Goal: Navigation & Orientation: Locate item on page

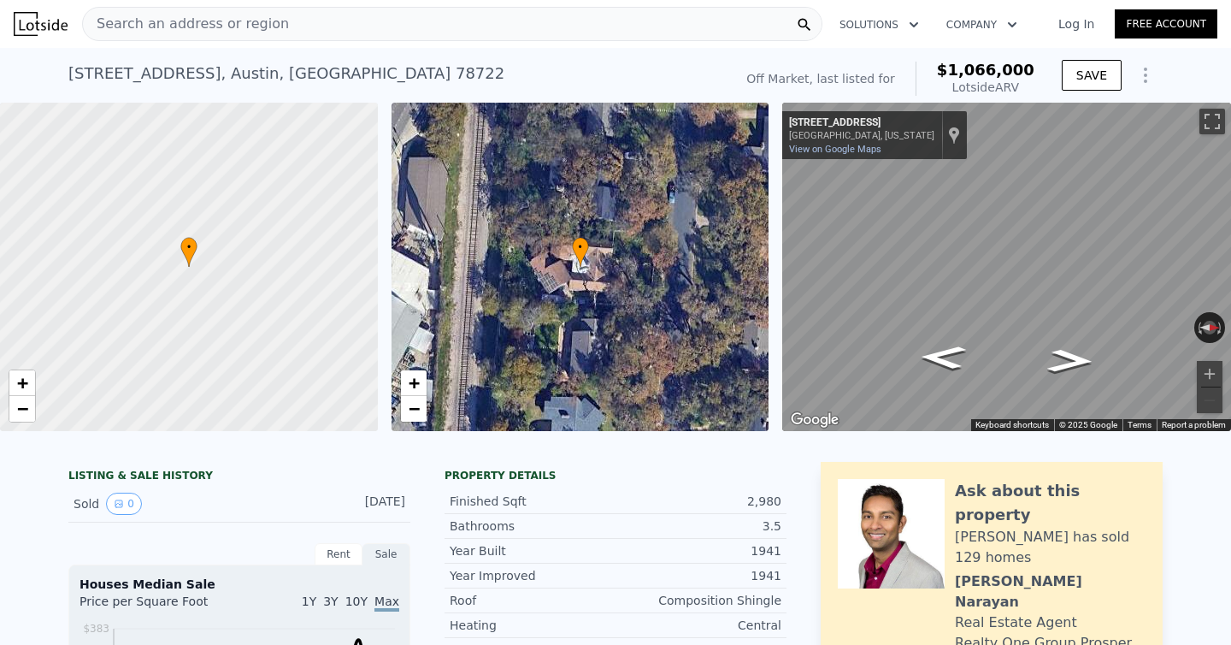
click at [568, 285] on div "• + −" at bounding box center [581, 267] width 378 height 328
click at [559, 288] on div "• + −" at bounding box center [581, 267] width 378 height 328
click at [555, 318] on div "• + −" at bounding box center [581, 267] width 378 height 328
click at [424, 381] on link "+" at bounding box center [414, 383] width 26 height 26
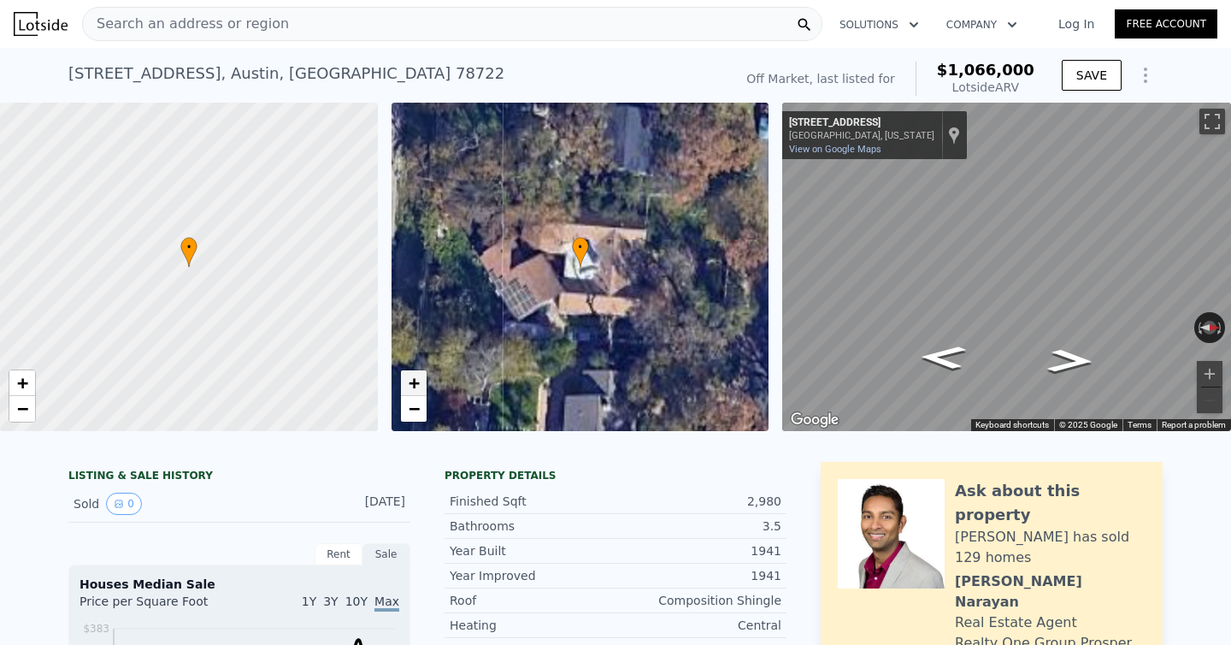
click at [424, 381] on link "+" at bounding box center [414, 383] width 26 height 26
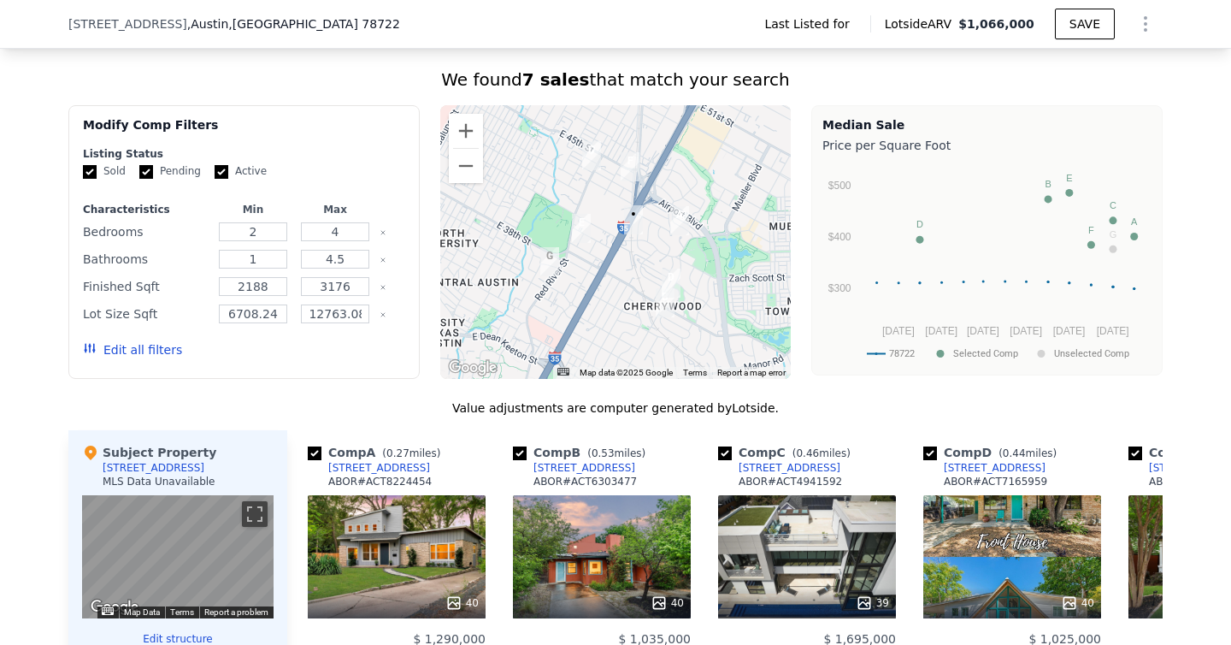
scroll to position [1056, 0]
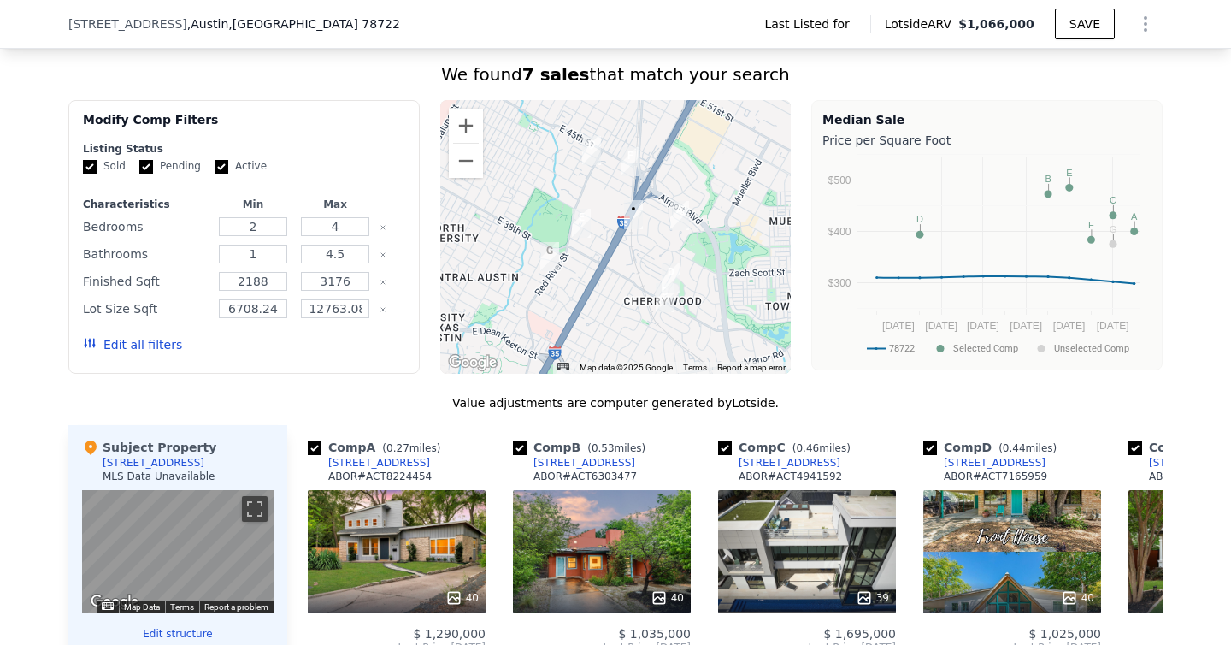
click at [629, 147] on img "1028 Ellingson Ln" at bounding box center [630, 161] width 19 height 29
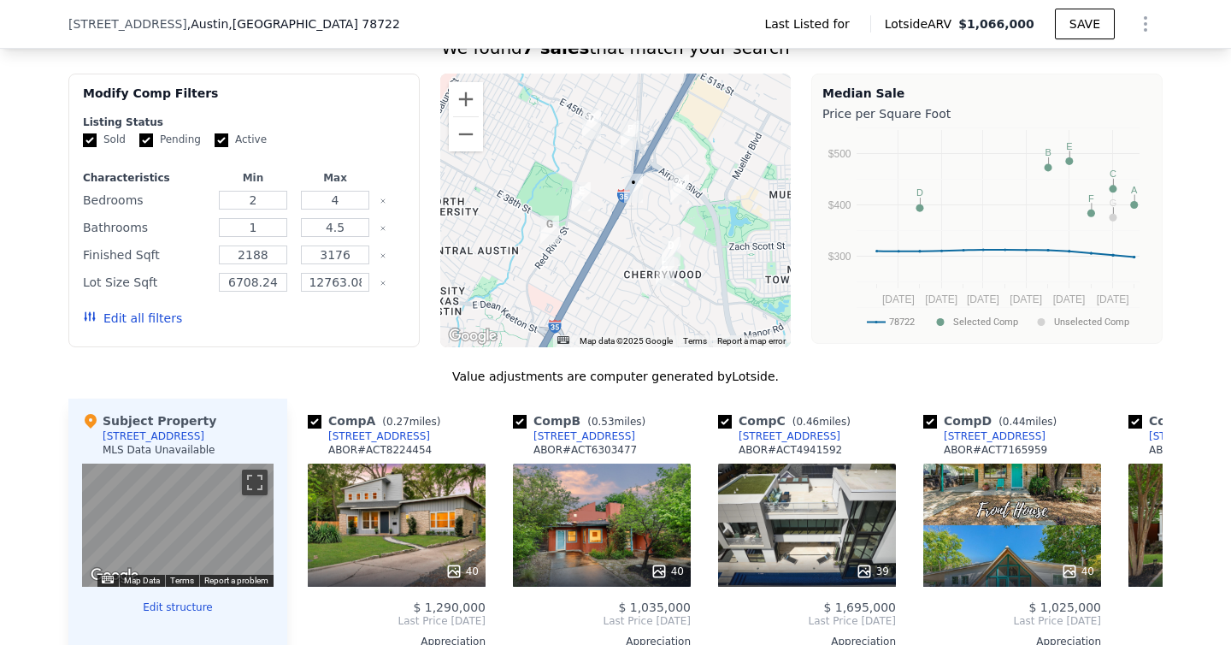
scroll to position [1084, 0]
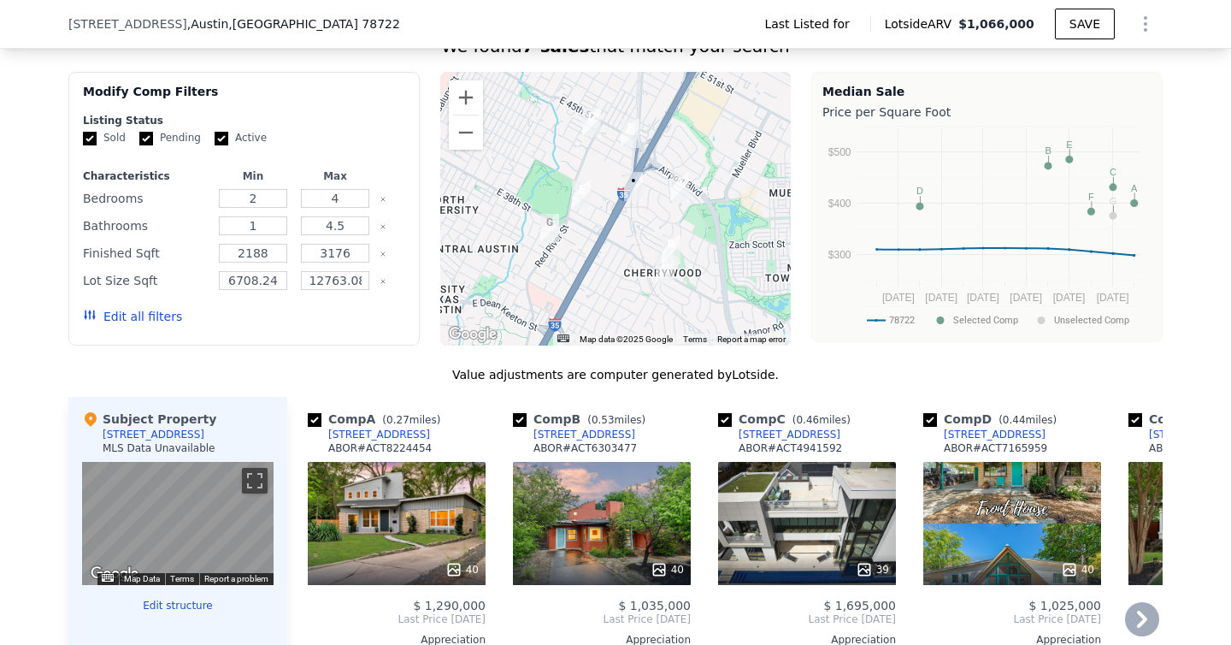
click at [1144, 602] on icon at bounding box center [1142, 619] width 34 height 34
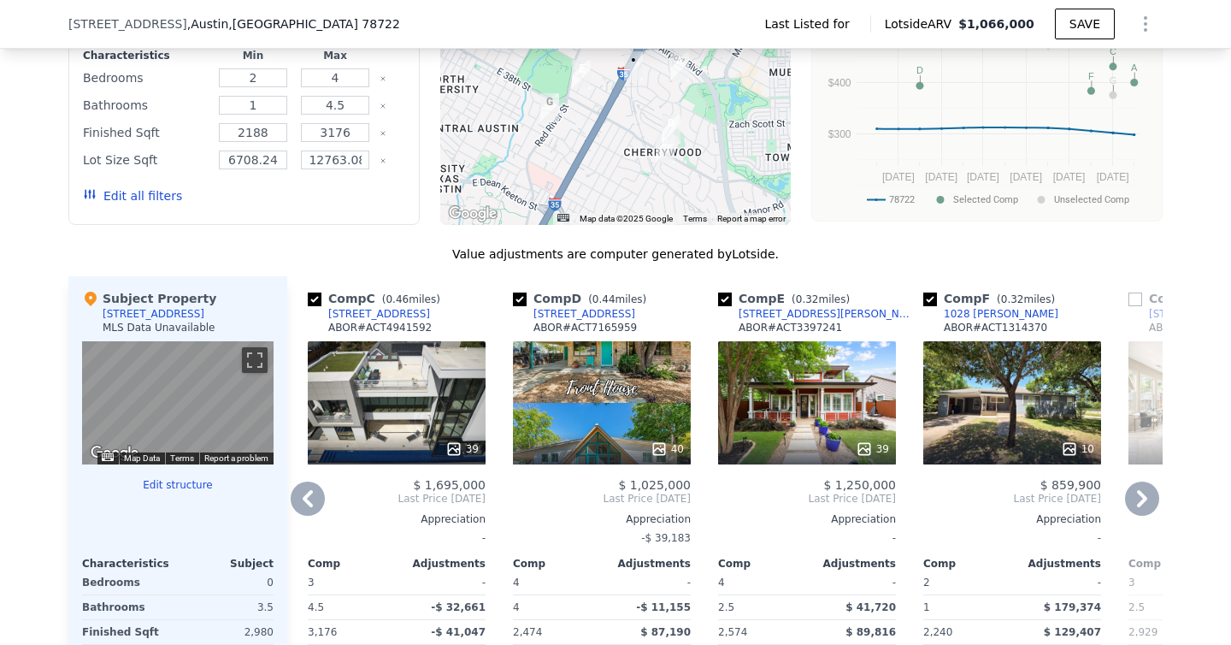
scroll to position [1233, 0]
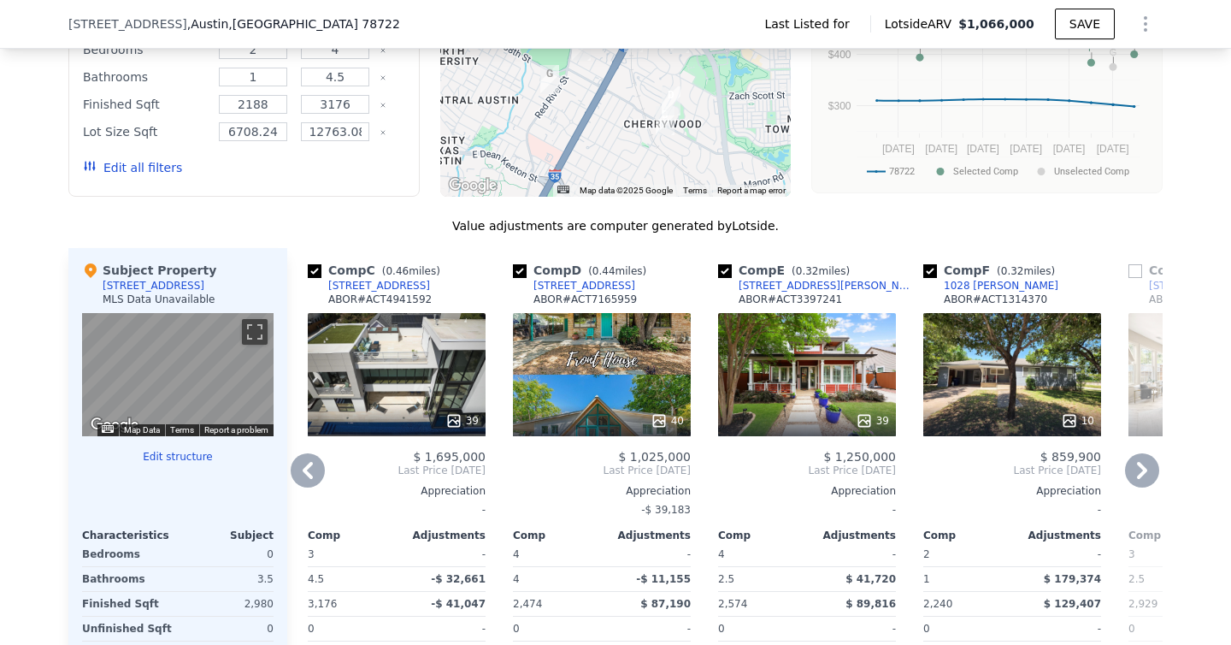
click at [1141, 462] on icon at bounding box center [1142, 470] width 10 height 17
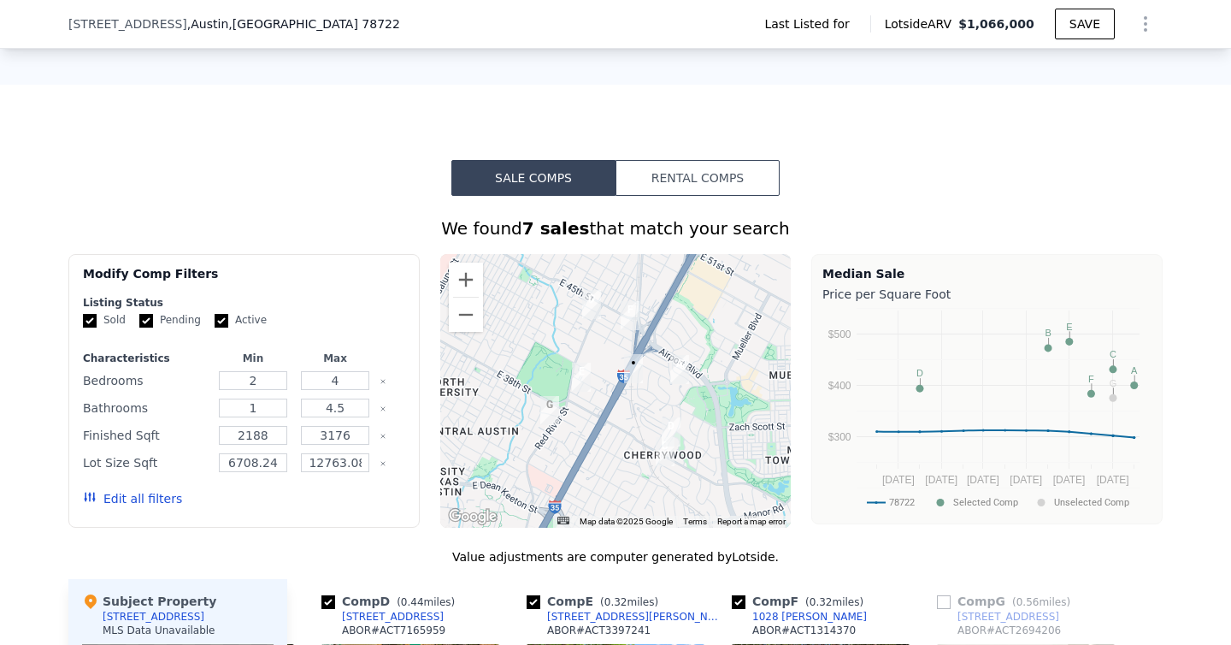
scroll to position [813, 0]
